Goal: Task Accomplishment & Management: Complete application form

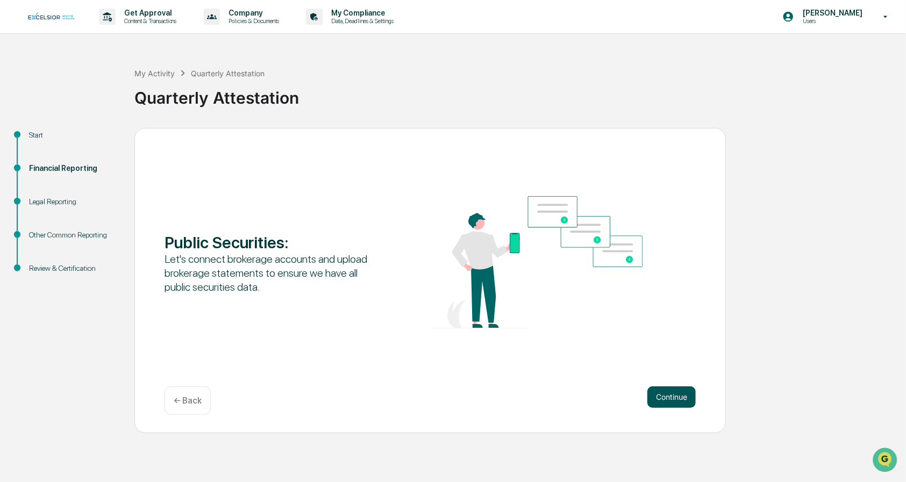
click at [671, 399] on button "Continue" at bounding box center [671, 396] width 48 height 21
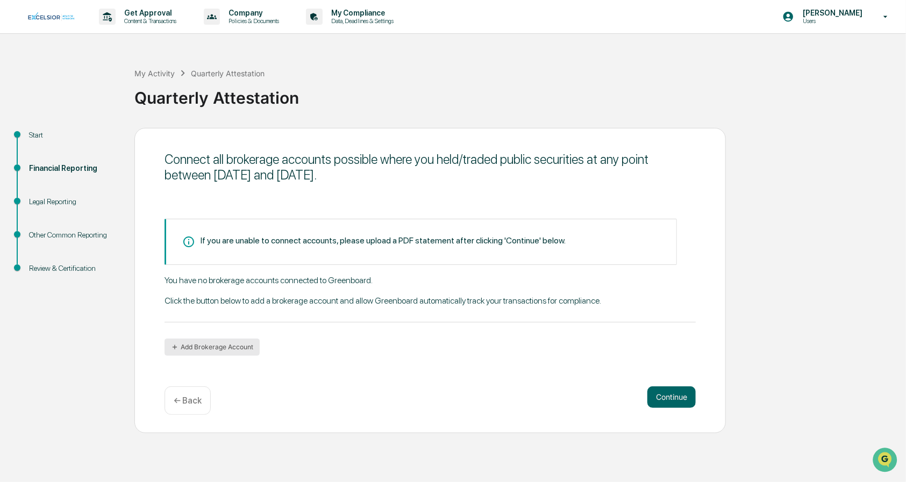
click at [242, 347] on button "Add Brokerage Account" at bounding box center [211, 347] width 95 height 17
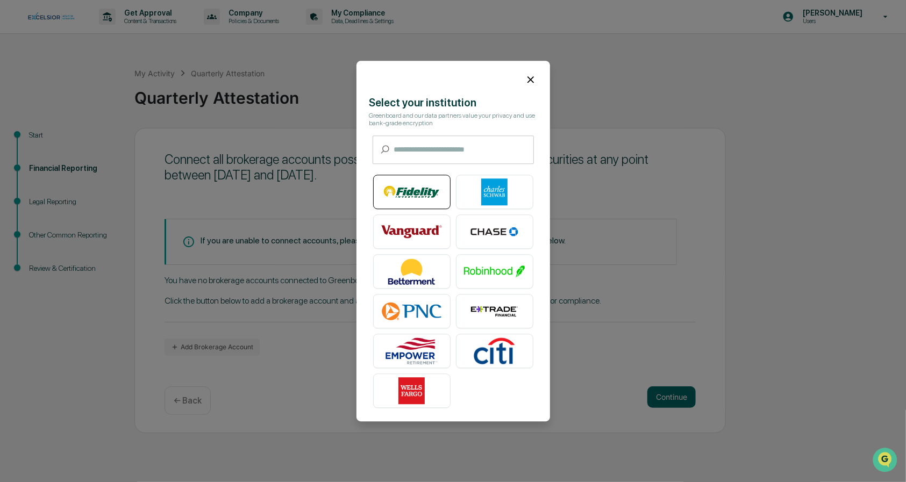
click at [405, 191] on img at bounding box center [411, 191] width 61 height 27
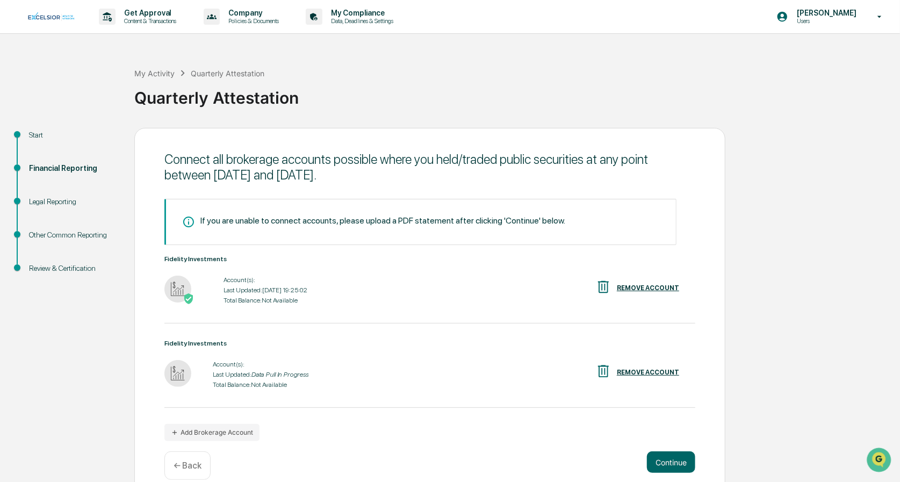
click at [757, 273] on div "Start Financial Reporting Legal Reporting Other Common Reporting Review & Certi…" at bounding box center [450, 313] width 890 height 371
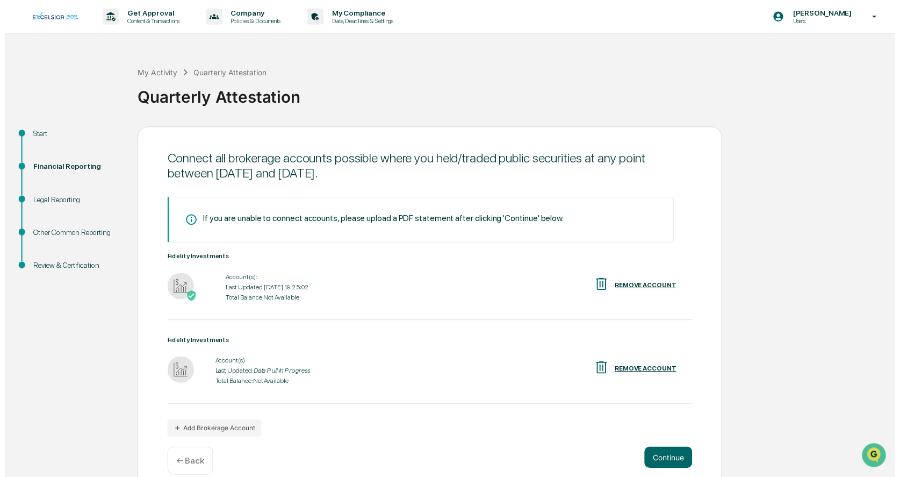
scroll to position [16, 0]
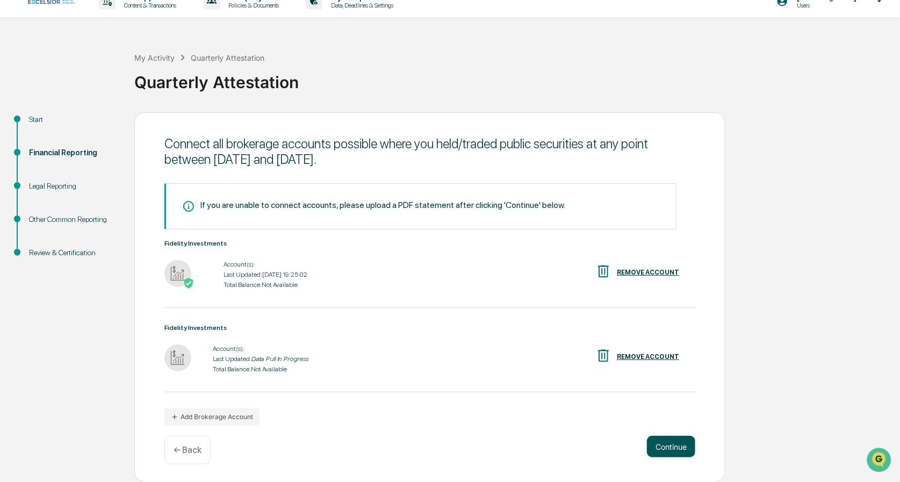
click at [674, 446] on button "Continue" at bounding box center [671, 446] width 48 height 21
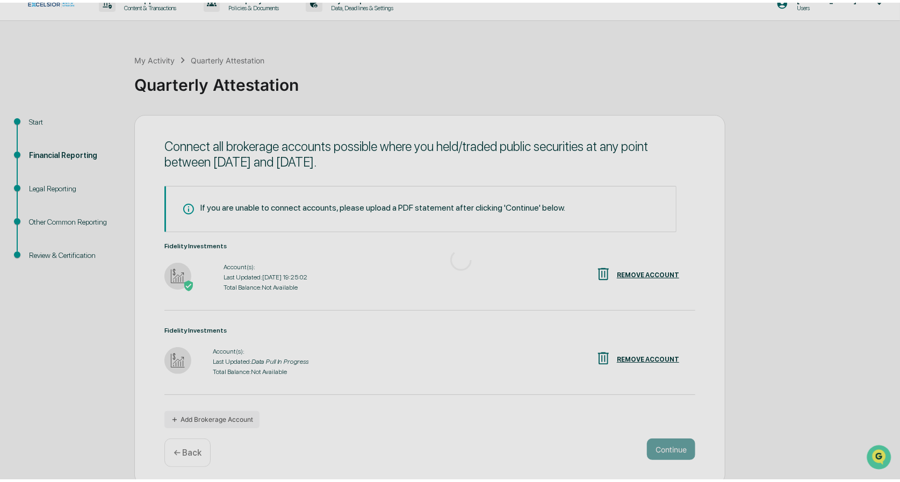
scroll to position [0, 0]
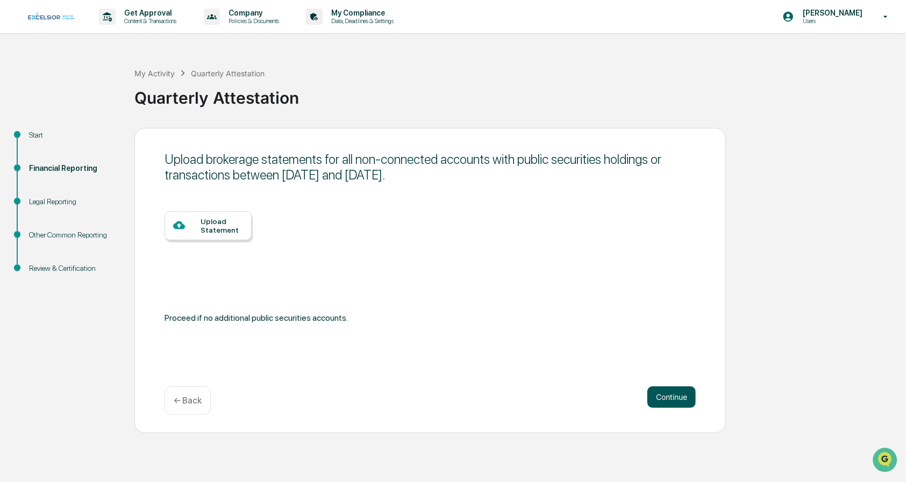
click at [655, 397] on button "Continue" at bounding box center [671, 396] width 48 height 21
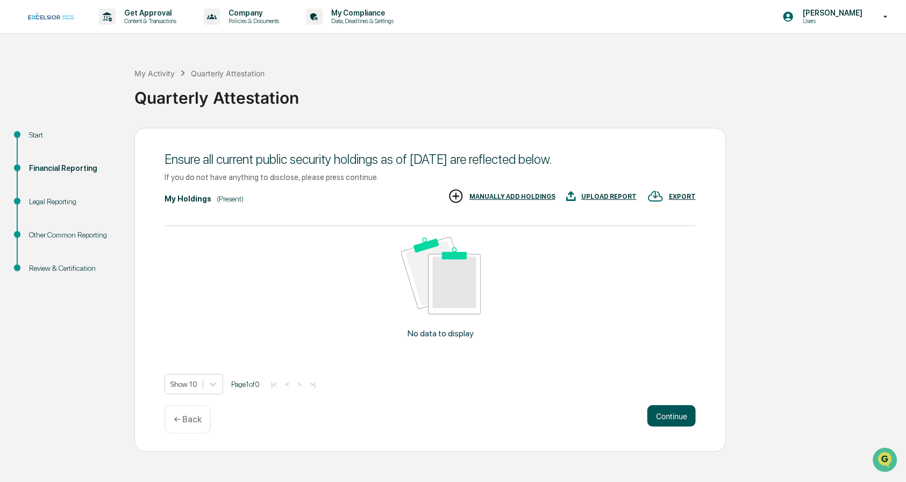
click at [678, 419] on button "Continue" at bounding box center [671, 415] width 48 height 21
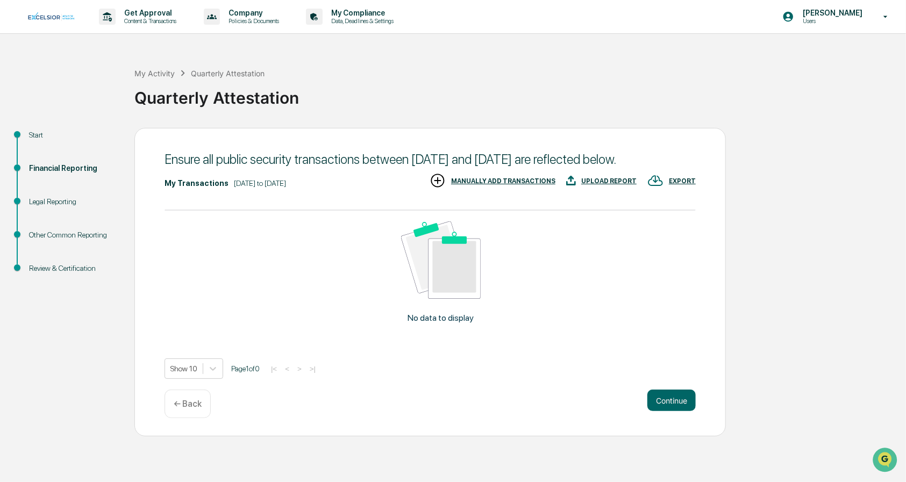
click at [678, 411] on button "Continue" at bounding box center [671, 400] width 48 height 21
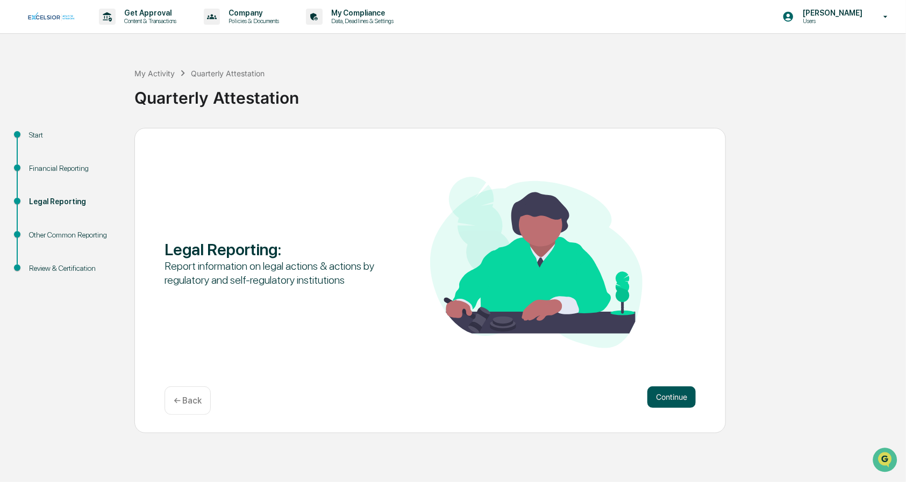
click at [679, 397] on button "Continue" at bounding box center [671, 396] width 48 height 21
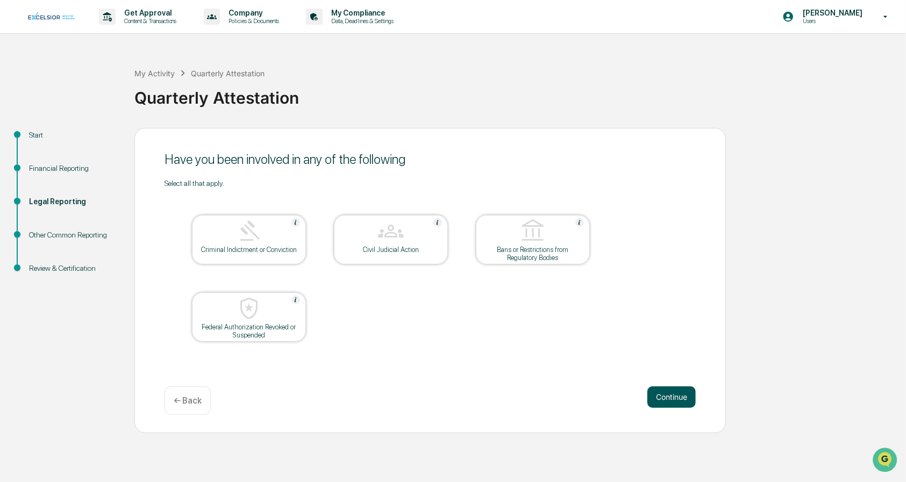
click at [668, 395] on button "Continue" at bounding box center [671, 396] width 48 height 21
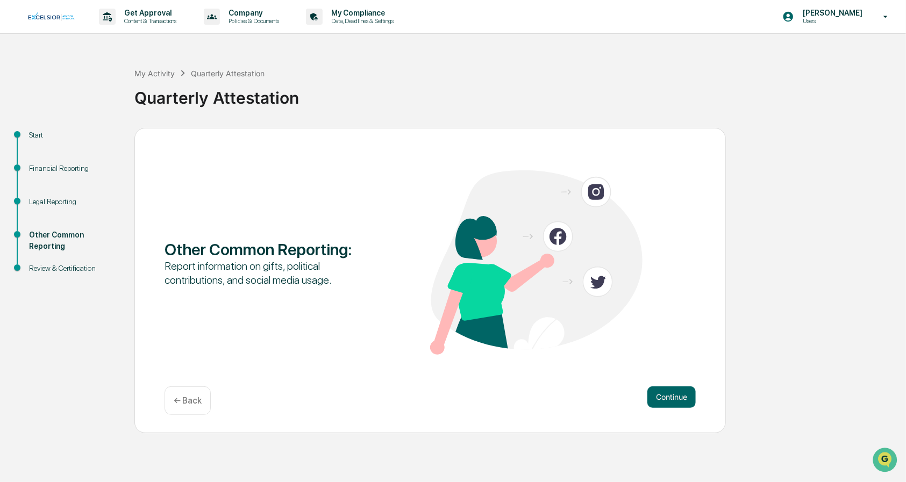
click at [668, 395] on button "Continue" at bounding box center [671, 396] width 48 height 21
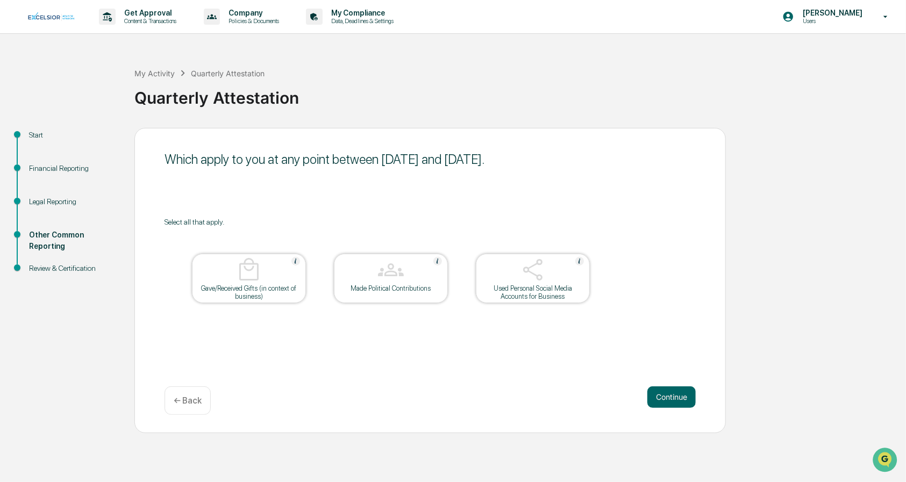
click at [668, 395] on button "Continue" at bounding box center [671, 396] width 48 height 21
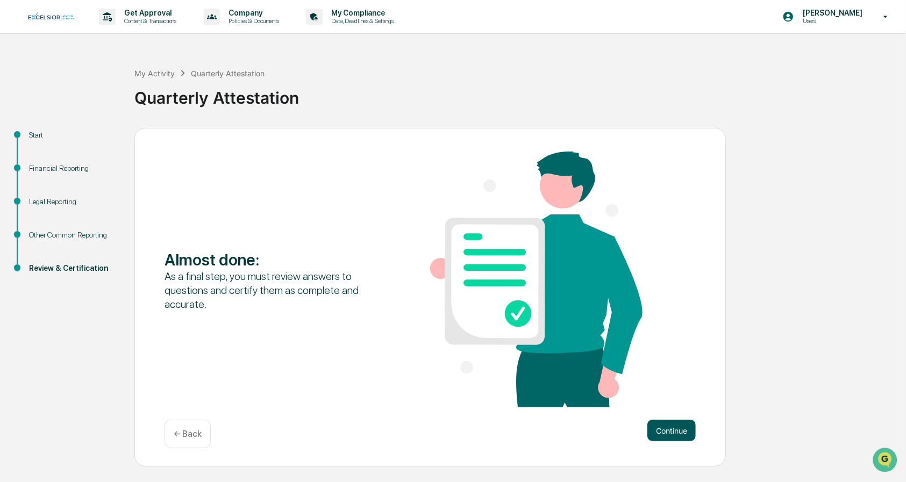
click at [684, 426] on button "Continue" at bounding box center [671, 430] width 48 height 21
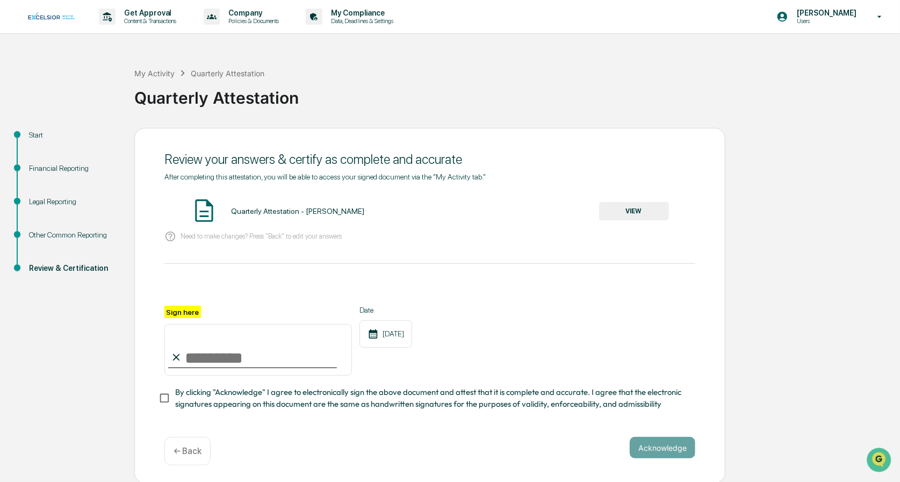
click at [239, 368] on input "Sign here" at bounding box center [258, 350] width 188 height 52
click at [239, 365] on input "Sign here" at bounding box center [258, 350] width 188 height 52
type input "**********"
click at [649, 447] on button "Acknowledge" at bounding box center [663, 447] width 66 height 21
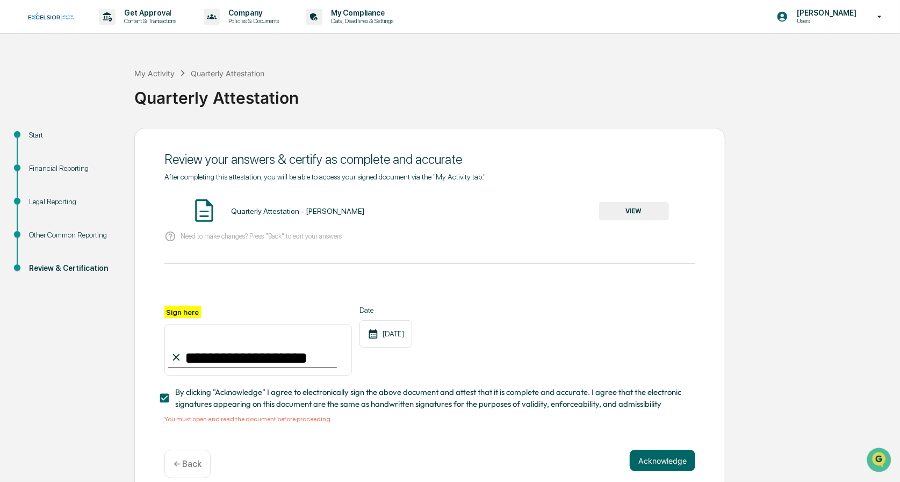
scroll to position [18, 0]
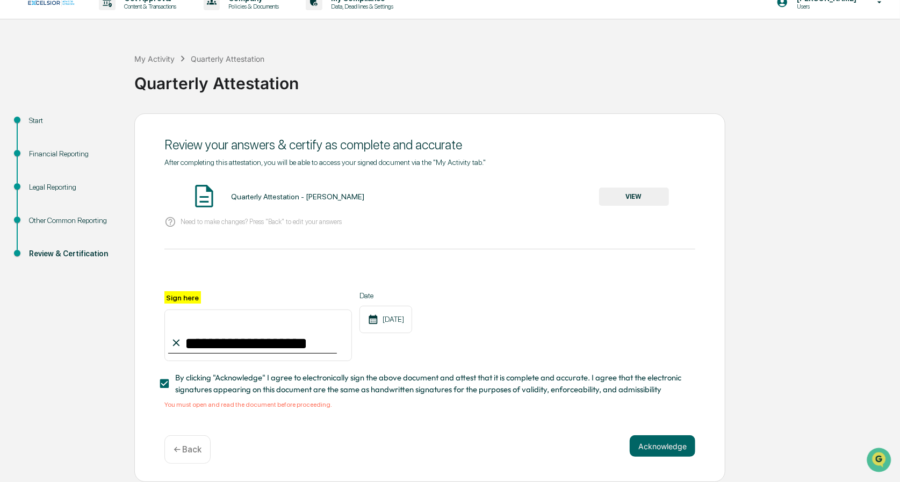
click at [630, 199] on button "VIEW" at bounding box center [634, 197] width 70 height 18
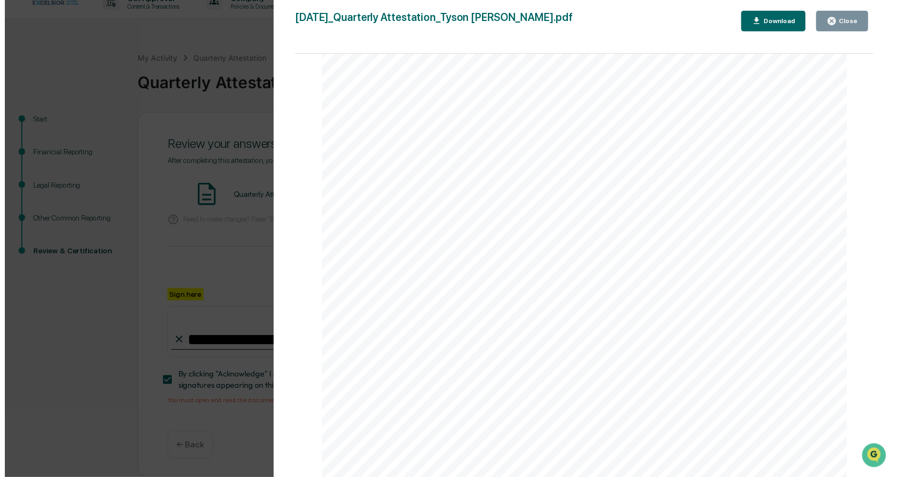
scroll to position [0, 0]
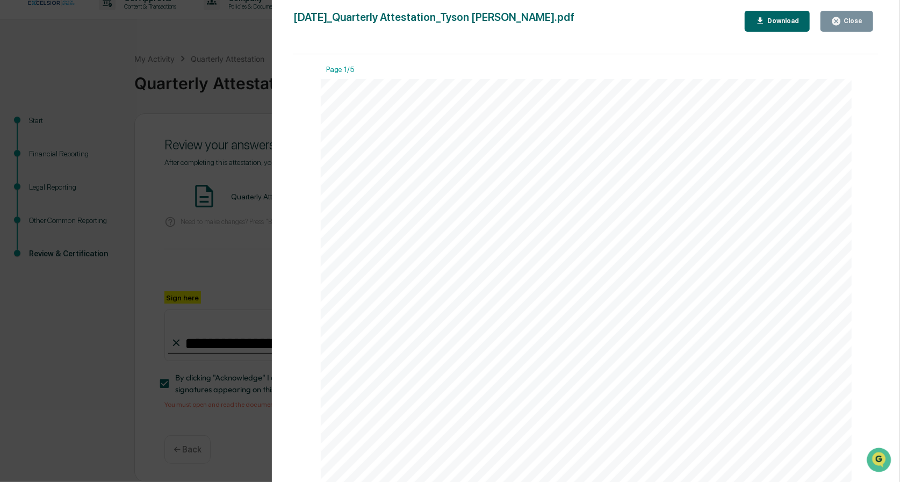
click at [855, 23] on div "Close" at bounding box center [852, 21] width 21 height 8
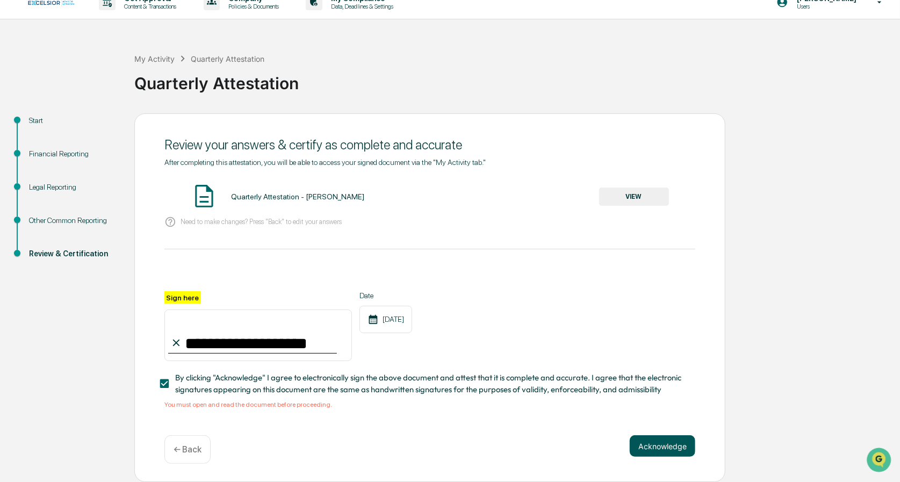
click at [664, 446] on button "Acknowledge" at bounding box center [663, 445] width 66 height 21
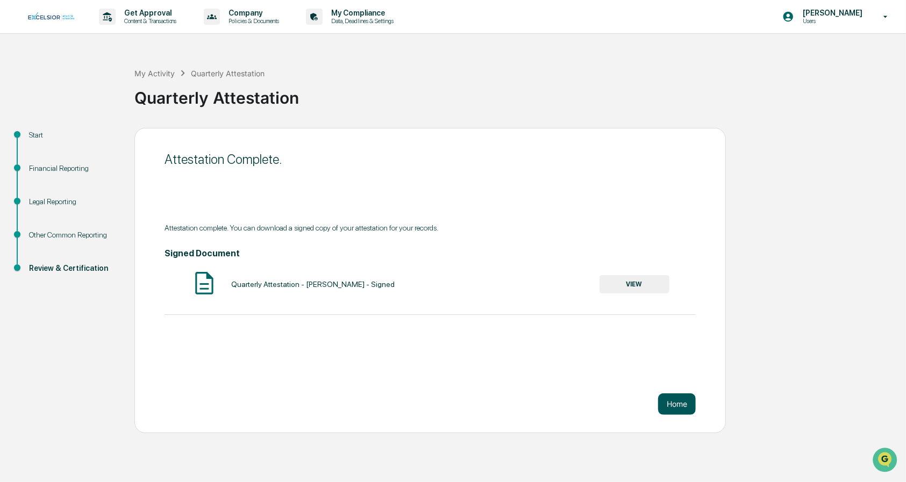
click at [674, 401] on button "Home" at bounding box center [677, 403] width 38 height 21
